Goal: Transaction & Acquisition: Book appointment/travel/reservation

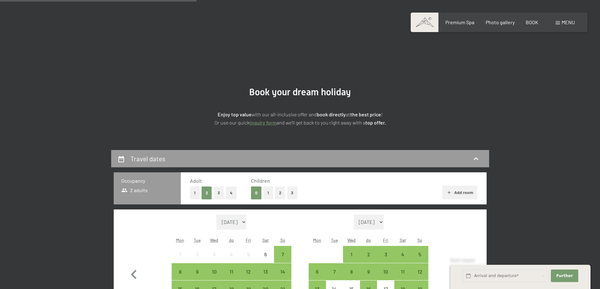
click at [244, 215] on select "[DATE] [DATE] [DATE] [DATE] [DATE] [DATE] [DATE] [DATE] [DATE] [DATE] [DATE] [D…" at bounding box center [231, 222] width 30 height 15
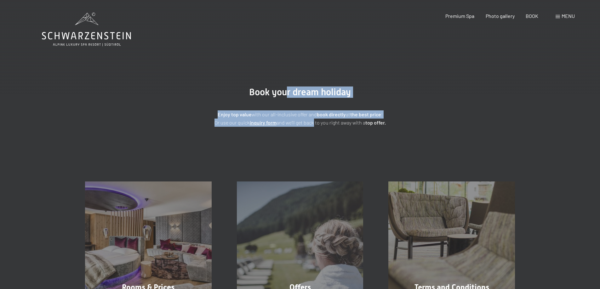
drag, startPoint x: 286, startPoint y: 90, endPoint x: 312, endPoint y: 122, distance: 41.6
click at [312, 122] on div "Book your dream holiday Enjoy top value with our all-inclusive offer and book d…" at bounding box center [300, 107] width 315 height 40
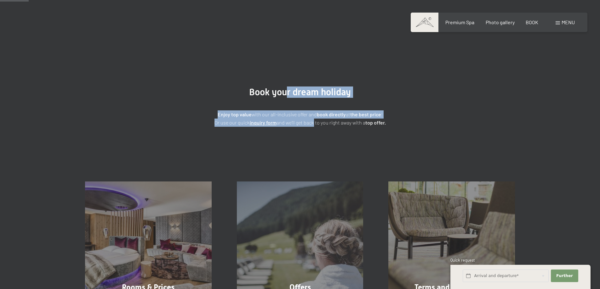
scroll to position [94, 0]
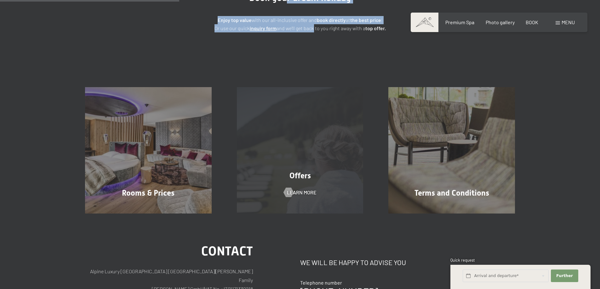
click at [317, 161] on div "Offers Learn more" at bounding box center [300, 150] width 152 height 127
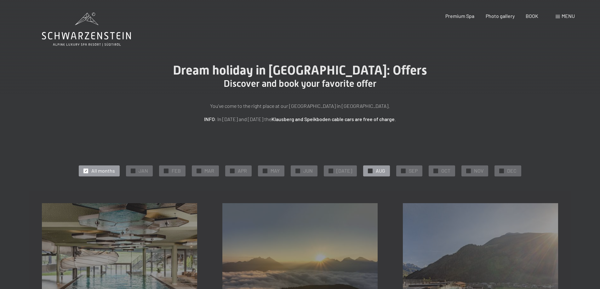
click at [377, 168] on font "AUG" at bounding box center [380, 171] width 9 height 6
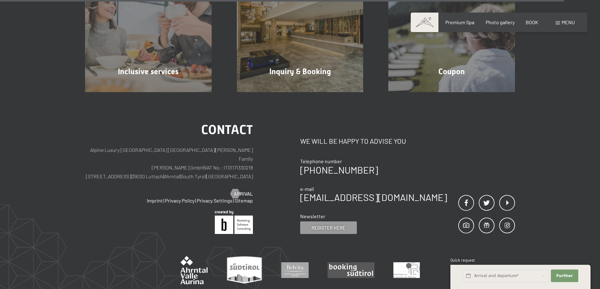
scroll to position [535, 0]
